Goal: Task Accomplishment & Management: Manage account settings

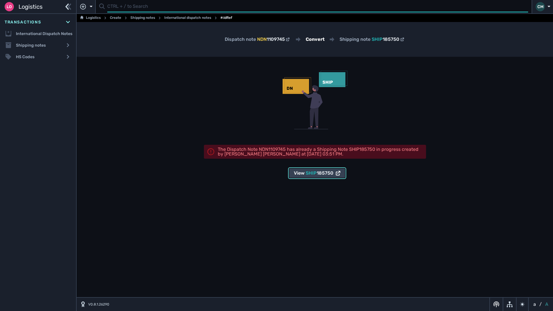
click at [161, 12] on input "text" at bounding box center [317, 6] width 421 height 11
type input "1109744"
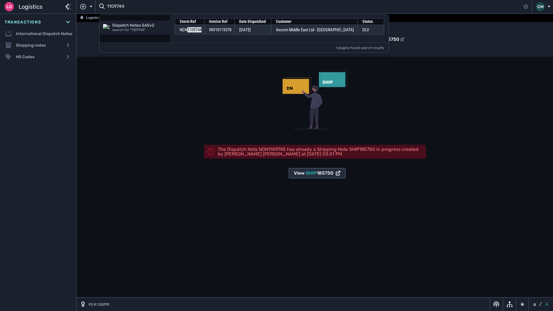
click at [311, 171] on span "SHIP" at bounding box center [311, 172] width 11 height 5
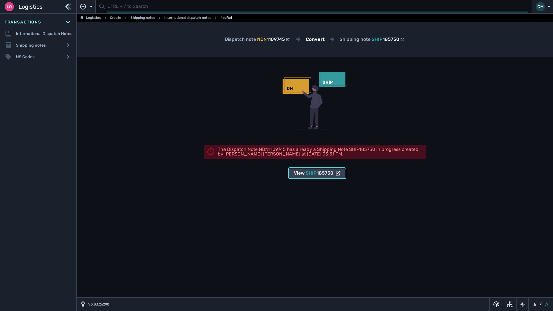
click at [132, 4] on input "text" at bounding box center [317, 6] width 421 height 11
type input "1109744"
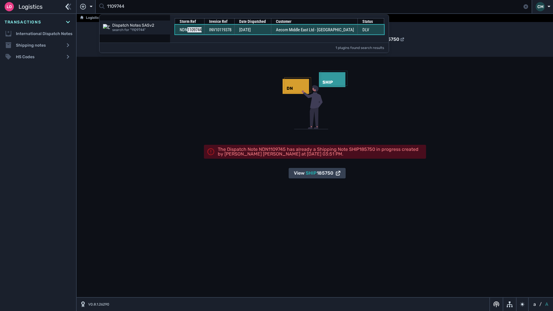
click at [251, 31] on span "[DATE]" at bounding box center [245, 29] width 12 height 5
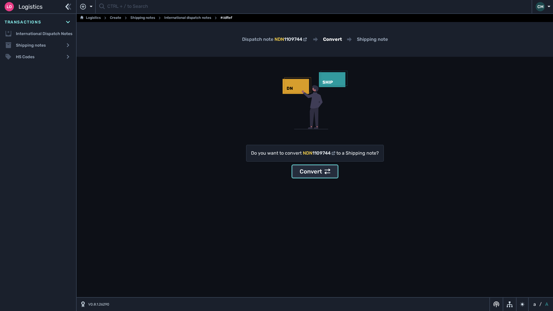
click at [323, 173] on div "Convert" at bounding box center [315, 171] width 31 height 9
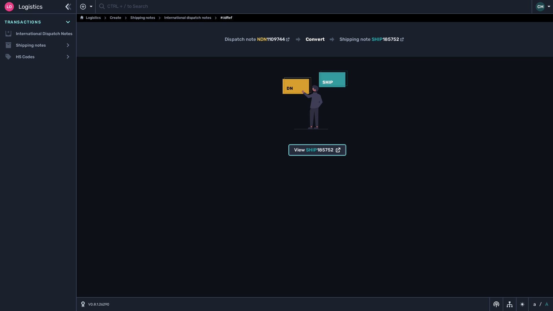
click at [322, 151] on span "185752" at bounding box center [325, 149] width 16 height 5
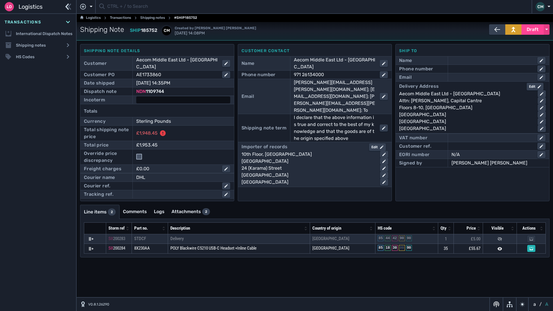
click at [153, 96] on div at bounding box center [183, 99] width 94 height 7
click at [151, 96] on select "- Ex Works - EXW Free Carrier - FCA Carriage Paid To - CPT Carriage Insurance P…" at bounding box center [183, 100] width 93 height 8
select select "[object Object]"
click at [137, 96] on select "- Ex Works - EXW Free Carrier - FCA Carriage Paid To - CPT Carriage Insurance P…" at bounding box center [183, 100] width 93 height 8
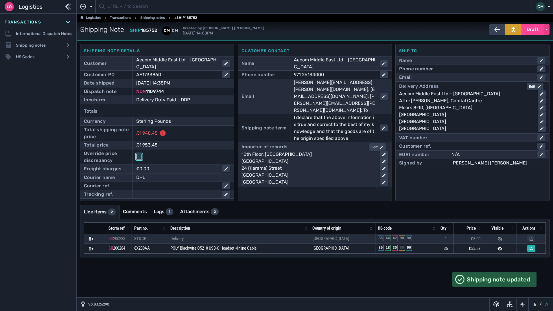
click at [138, 154] on input "checkbox" at bounding box center [139, 157] width 6 height 6
checkbox input "true"
click at [432, 99] on div "Attn: Josielyn Mata, Capital Cantre" at bounding box center [466, 100] width 134 height 7
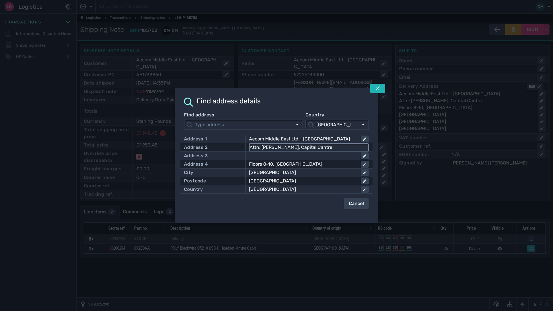
drag, startPoint x: 291, startPoint y: 148, endPoint x: 261, endPoint y: 148, distance: 30.1
click at [261, 148] on input "Attn: Josielyn Mata, Capital Cantre" at bounding box center [309, 147] width 119 height 7
click at [374, 91] on button at bounding box center [377, 88] width 15 height 9
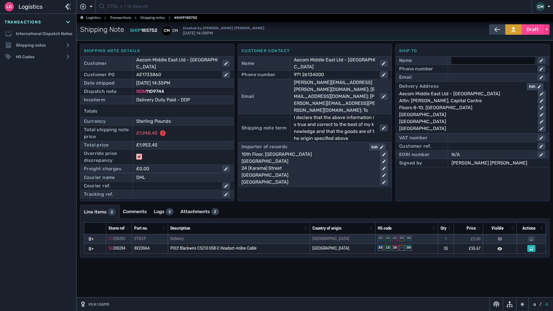
click at [457, 59] on div at bounding box center [493, 60] width 84 height 7
paste input "Josielyn Mata"
type input "Josielyn Mata"
click at [469, 71] on div at bounding box center [493, 68] width 84 height 7
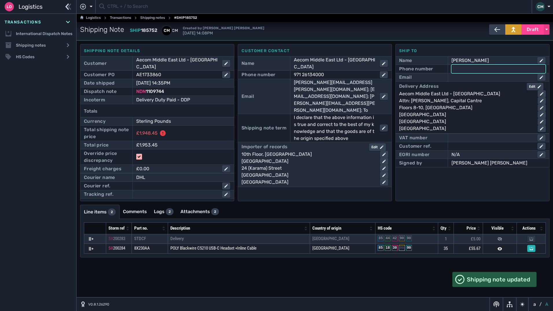
paste input "971 2 613 4000"
type input "971 2 613 4000"
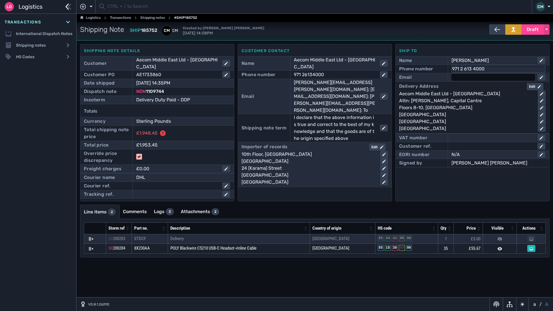
click at [473, 77] on div at bounding box center [493, 77] width 84 height 7
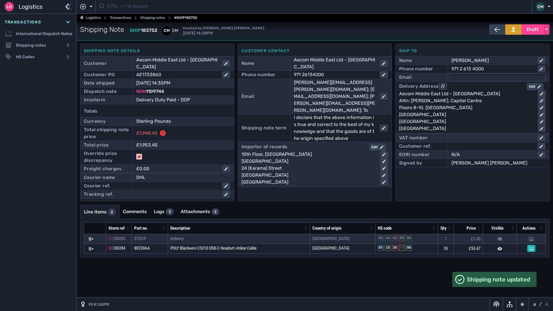
paste input "mea.procurement@aecom.com"
type input "mea.procurement@aecom.com"
click at [373, 144] on div "Edit" at bounding box center [377, 146] width 12 height 5
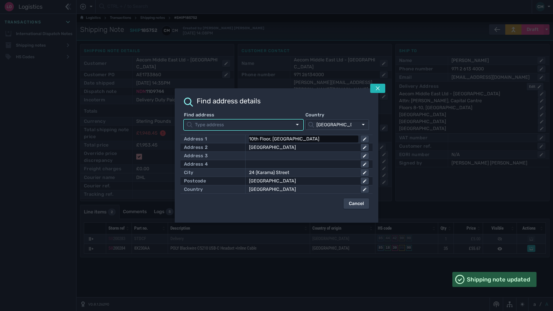
click at [341, 139] on div "10th Floor, International Tower" at bounding box center [302, 138] width 107 height 7
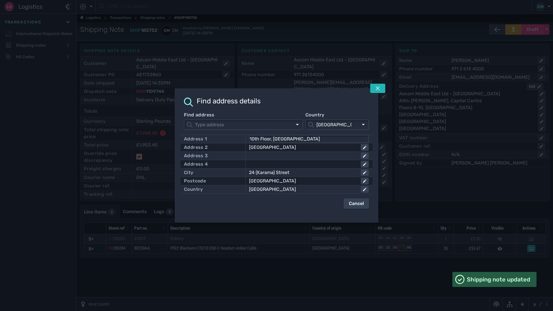
click at [341, 139] on input "10th Floor, International Tower" at bounding box center [309, 138] width 119 height 7
click at [342, 139] on input "10th Floor, International Tower" at bounding box center [309, 138] width 119 height 7
click button at bounding box center [365, 147] width 8 height 7
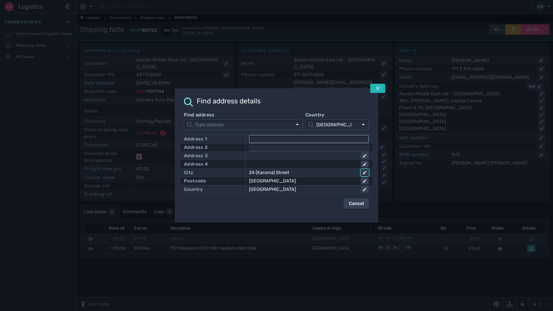
click button at bounding box center [365, 172] width 8 height 7
click button at bounding box center [365, 189] width 8 height 7
click button at bounding box center [365, 180] width 8 height 7
click at [364, 189] on icon "submit" at bounding box center [364, 188] width 3 height 3
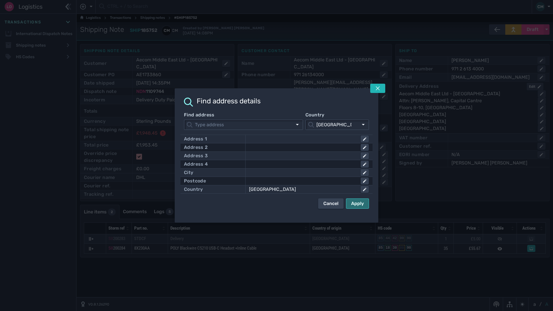
click at [360, 204] on div "Apply" at bounding box center [357, 203] width 13 height 7
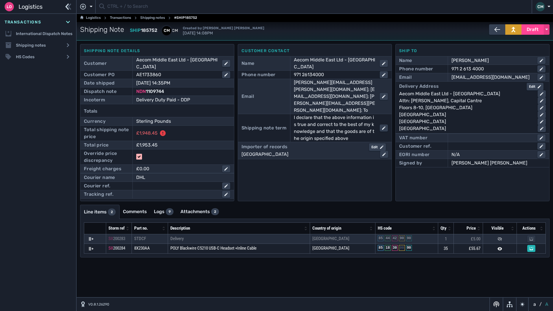
click at [487, 167] on div "Signed by Connor Massey" at bounding box center [472, 163] width 147 height 8
click at [487, 165] on div "[PERSON_NAME] [PERSON_NAME]" at bounding box center [498, 162] width 94 height 7
click at [487, 165] on input "search" at bounding box center [496, 163] width 77 height 6
type input "Connor"
click at [417, 184] on div "Ship to Name Josielyn Mata Phone number 971 2 613 4000 Email mea.procurement@ae…" at bounding box center [472, 122] width 154 height 157
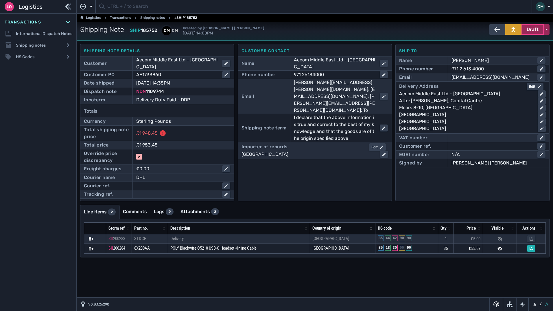
click at [523, 32] on button "Draft" at bounding box center [532, 29] width 22 height 10
click at [510, 45] on div "Dispatched" at bounding box center [521, 42] width 55 height 12
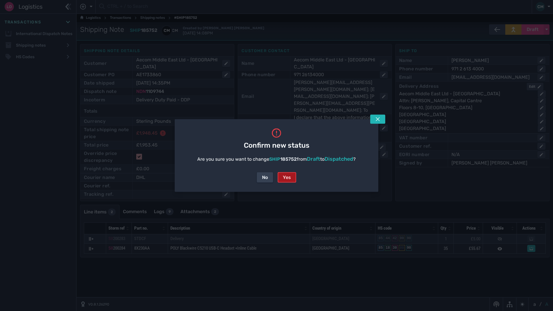
click at [291, 176] on button "Yes" at bounding box center [287, 177] width 19 height 10
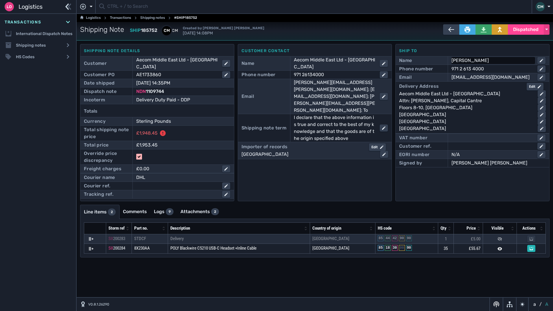
click at [488, 57] on div "Josielyn Mata" at bounding box center [491, 60] width 81 height 7
click at [488, 57] on input "Josielyn Mata" at bounding box center [498, 60] width 93 height 7
click at [488, 93] on div "Aecom Middle East Ltd - [GEOGRAPHIC_DATA]" at bounding box center [466, 93] width 134 height 7
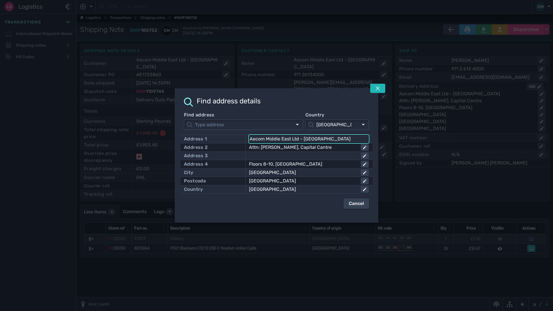
drag, startPoint x: 326, startPoint y: 140, endPoint x: 154, endPoint y: 130, distance: 172.7
click at [169, 132] on div "Find address details Find address Country United Kingdom United Kingdom Address…" at bounding box center [276, 155] width 553 height 311
click at [296, 137] on input "Aecom Middle East Ltd - [GEOGRAPHIC_DATA]" at bounding box center [309, 138] width 119 height 7
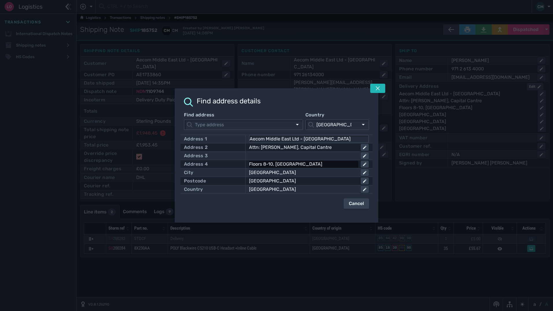
click at [320, 163] on div "Floors 8-10, International Tower" at bounding box center [302, 163] width 107 height 7
click at [320, 163] on input "Floors 8-10, International Tower" at bounding box center [309, 163] width 119 height 7
click at [301, 170] on div "Capital Centre" at bounding box center [302, 172] width 107 height 7
click at [301, 170] on input "Capital Centre" at bounding box center [309, 172] width 119 height 7
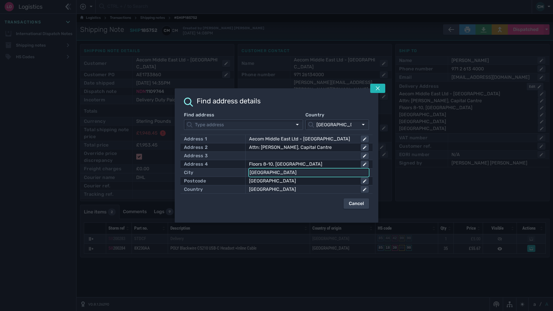
click at [301, 170] on input "Capital Centre" at bounding box center [309, 172] width 119 height 7
click at [377, 89] on icon at bounding box center [378, 88] width 4 height 4
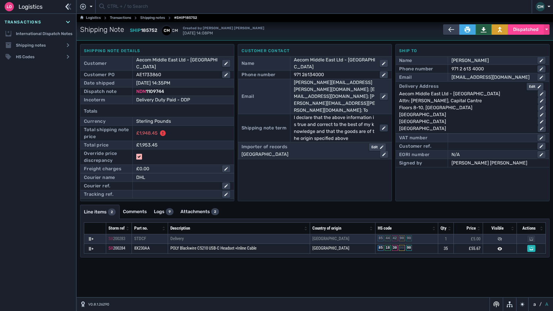
click at [485, 29] on icon at bounding box center [484, 29] width 6 height 5
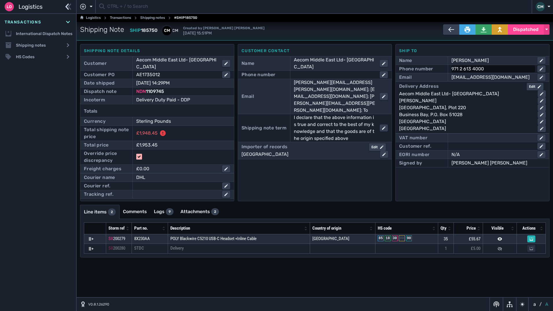
click at [493, 71] on div "971 2 613 4000" at bounding box center [491, 68] width 81 height 7
drag, startPoint x: 491, startPoint y: 71, endPoint x: 405, endPoint y: 73, distance: 85.6
click at [425, 73] on div "Phone number 971 2 613 4000" at bounding box center [472, 69] width 147 height 8
click at [528, 76] on div "mea.procurement@aecom.com" at bounding box center [491, 77] width 81 height 7
drag, startPoint x: 527, startPoint y: 76, endPoint x: 392, endPoint y: 78, distance: 135.4
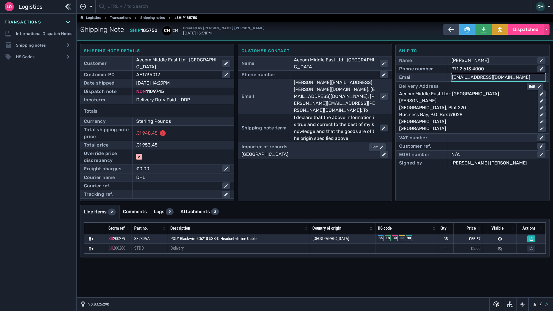
click at [401, 80] on div "Email mea.procurement@aecom.com" at bounding box center [472, 77] width 147 height 8
